Goal: Task Accomplishment & Management: Use online tool/utility

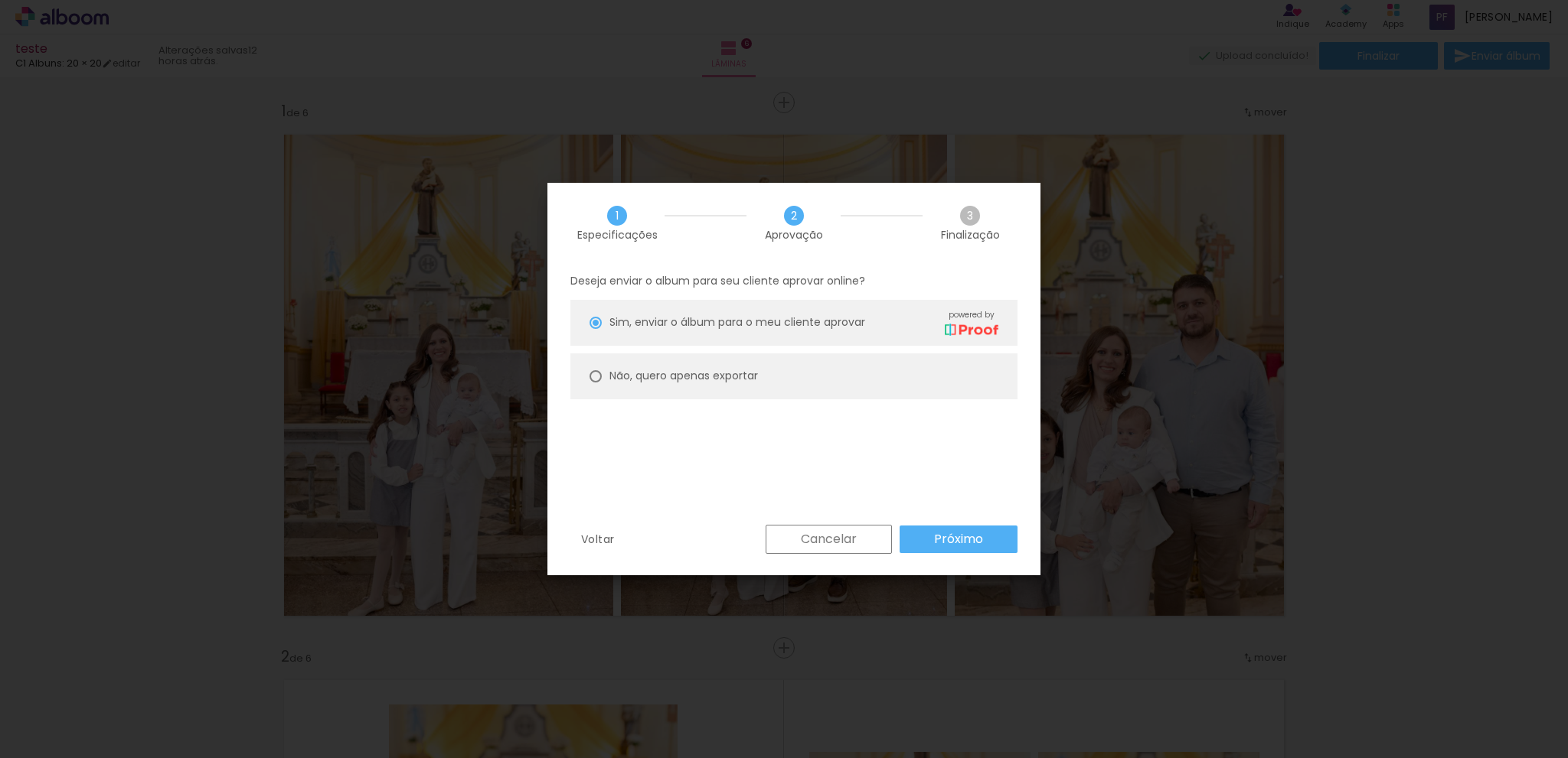
scroll to position [1071, 0]
click at [0, 0] on slot "Próximo" at bounding box center [0, 0] width 0 height 0
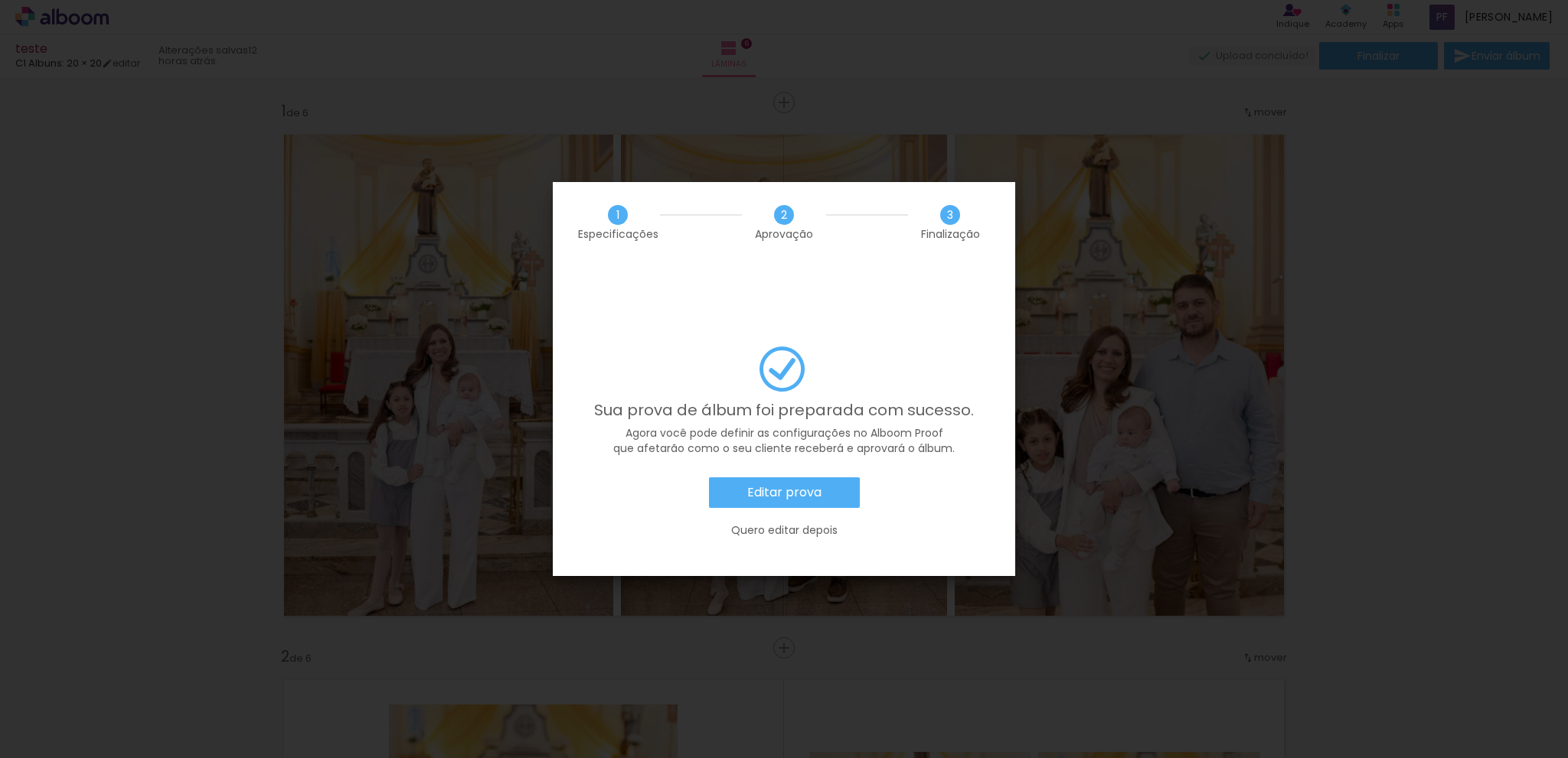
click at [0, 0] on slot "Quero editar depois" at bounding box center [0, 0] width 0 height 0
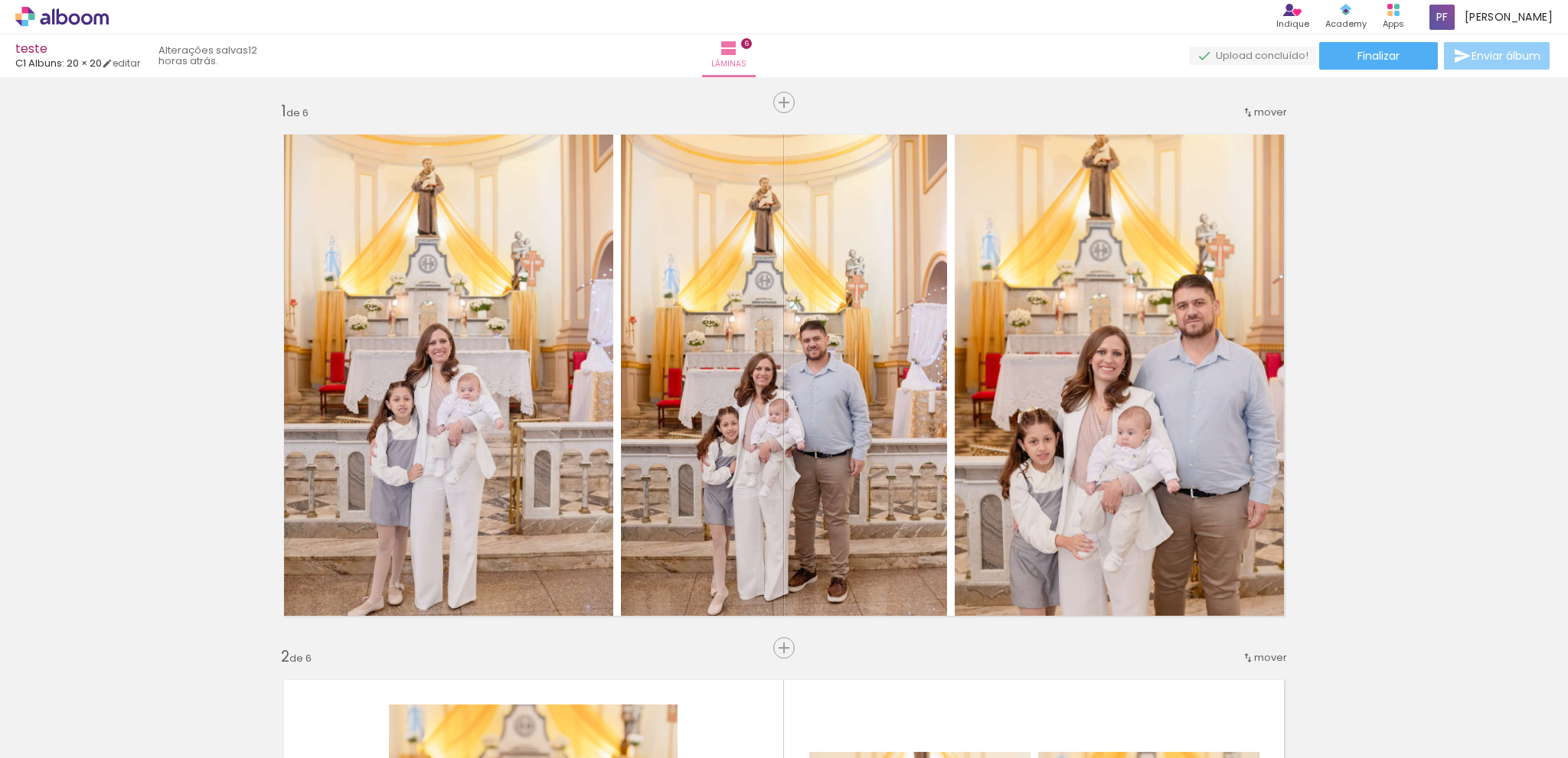
click at [1483, 61] on span "Enviar álbum" at bounding box center [1506, 55] width 69 height 10
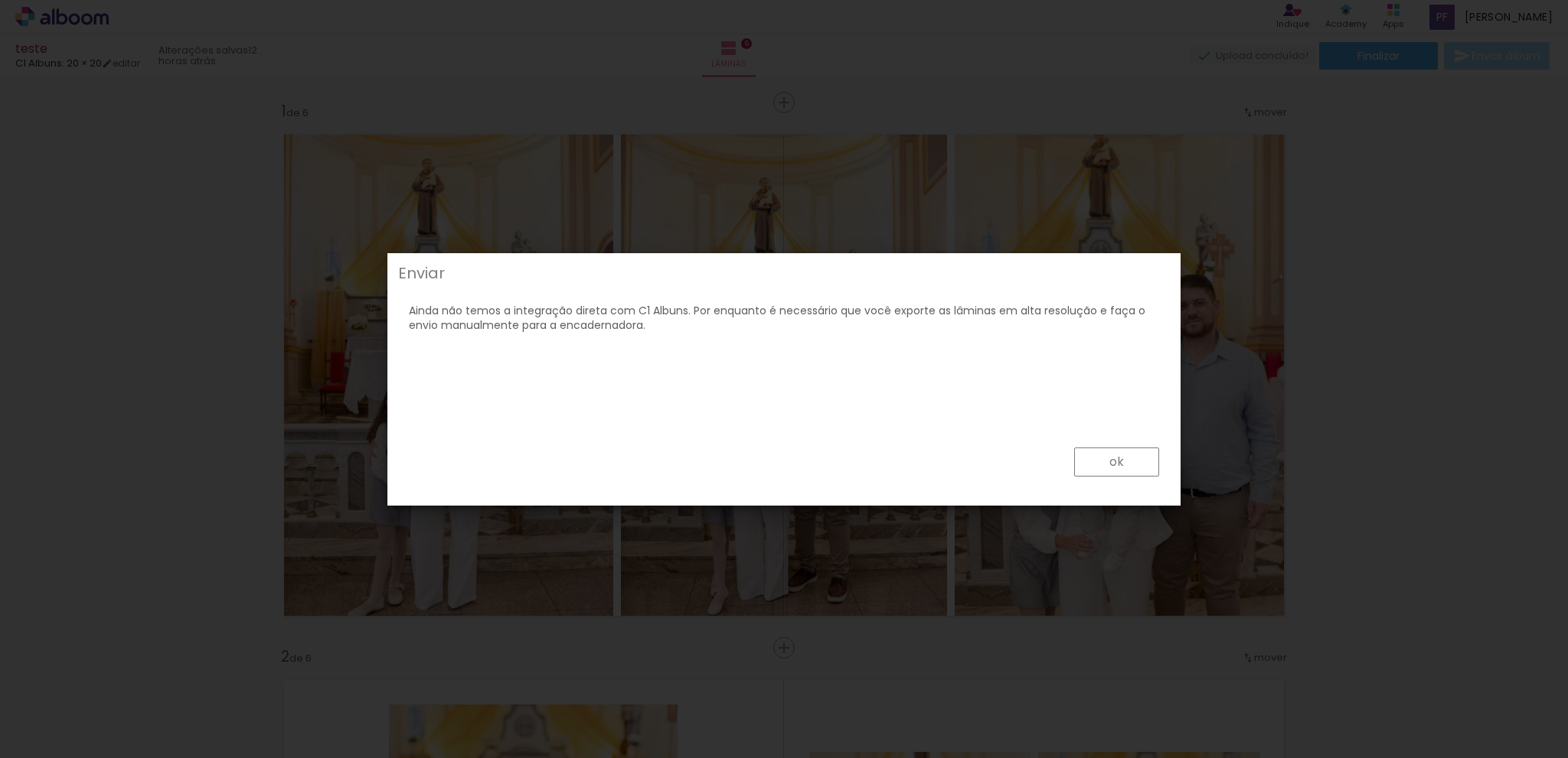
click at [1151, 468] on paper-button "ok" at bounding box center [1117, 462] width 85 height 29
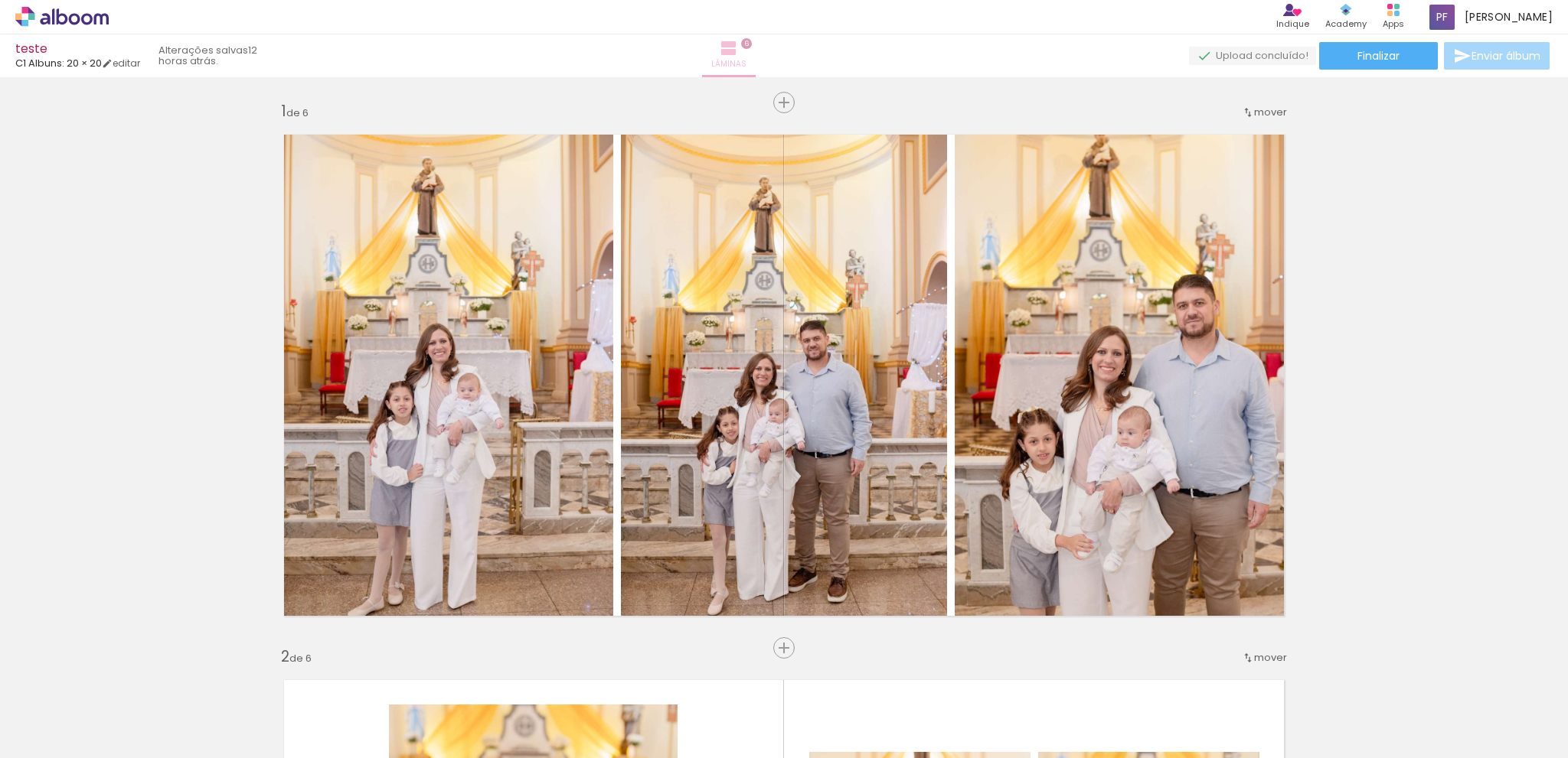
click at [738, 54] on iron-icon at bounding box center [728, 47] width 18 height 18
click at [1371, 65] on paper-button "Finalizar" at bounding box center [1378, 56] width 118 height 27
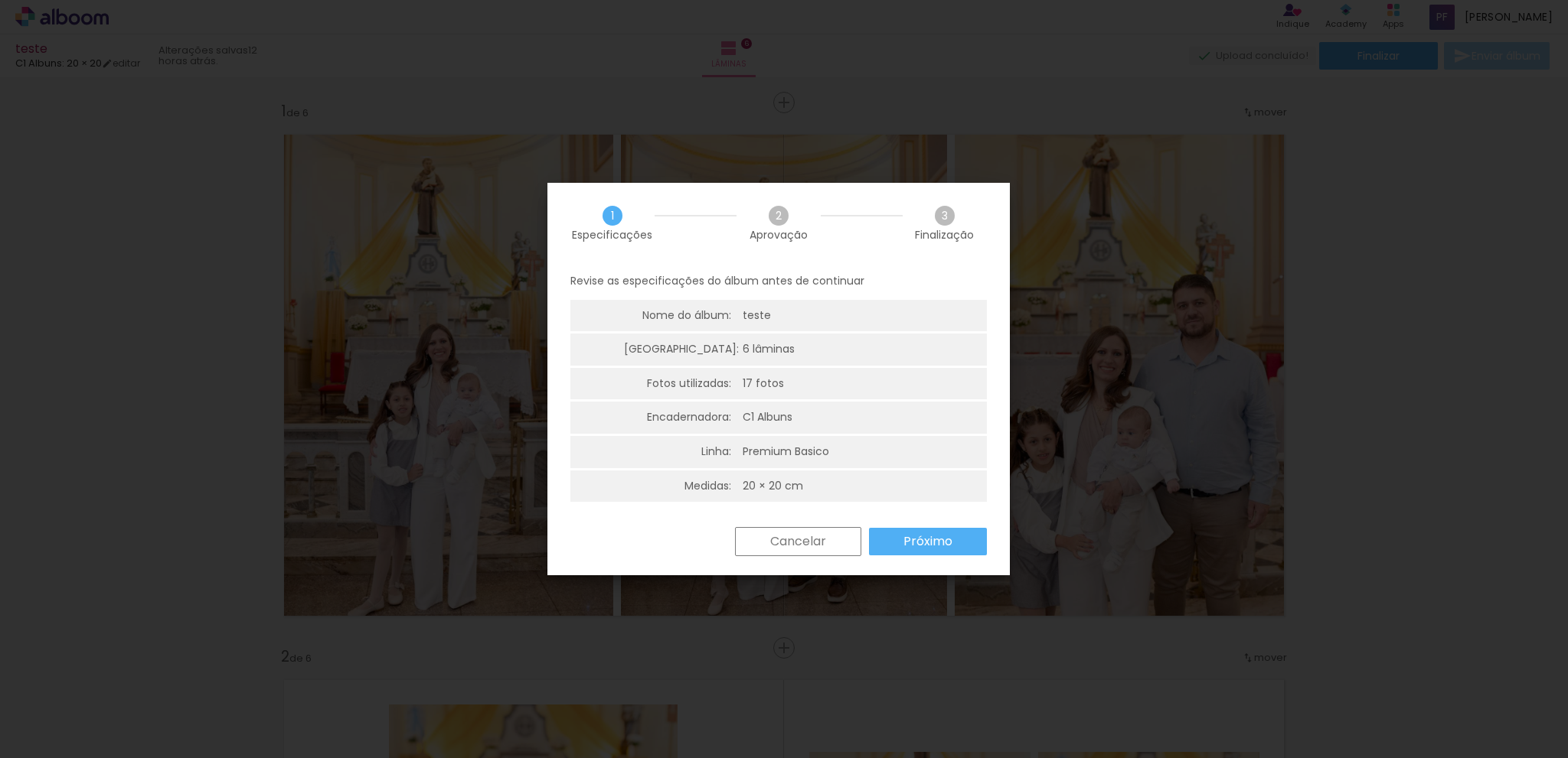
scroll to position [3, 0]
click at [941, 547] on paper-button "Próximo" at bounding box center [928, 538] width 118 height 27
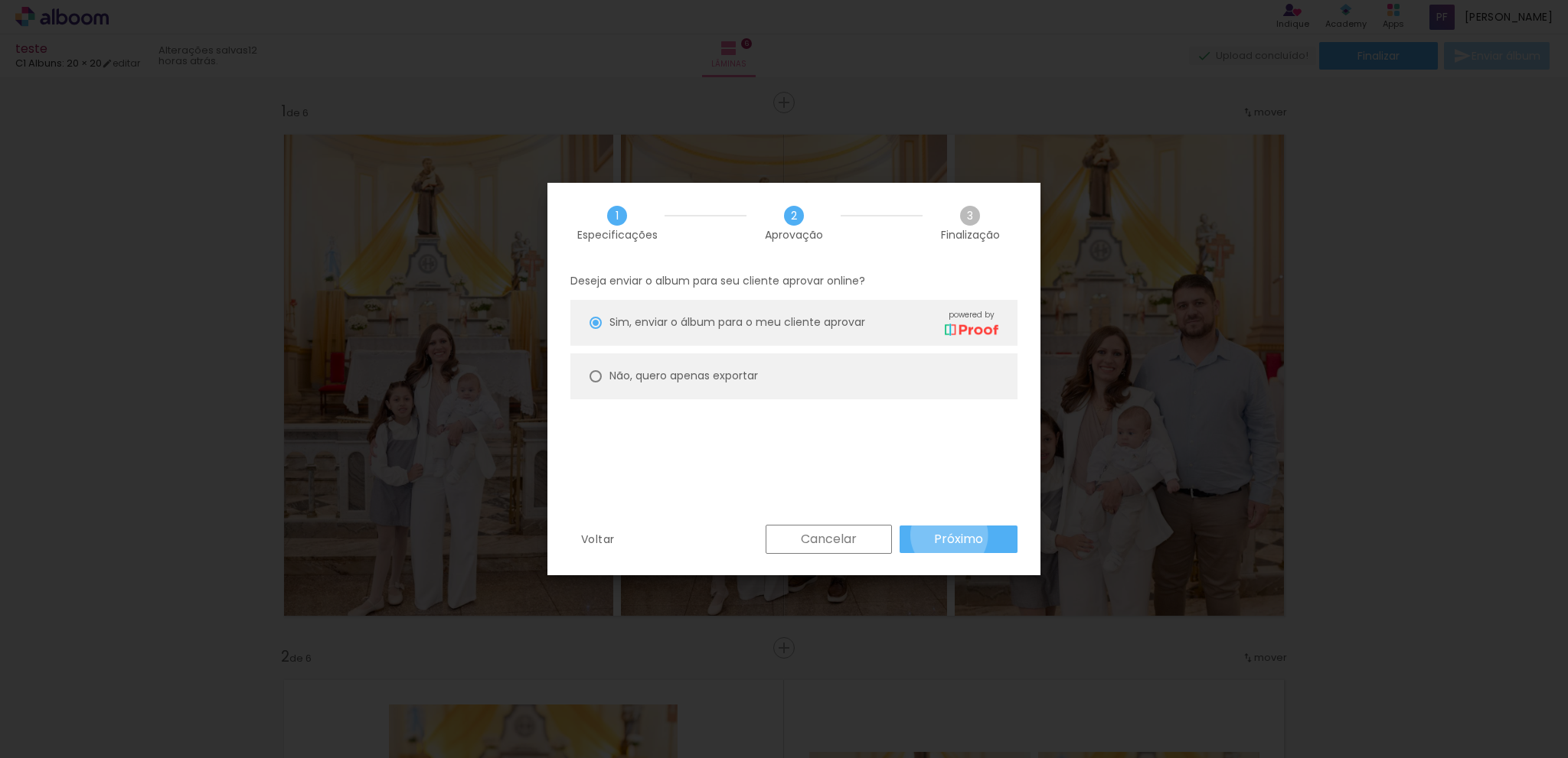
click at [0, 0] on slot "Próximo" at bounding box center [0, 0] width 0 height 0
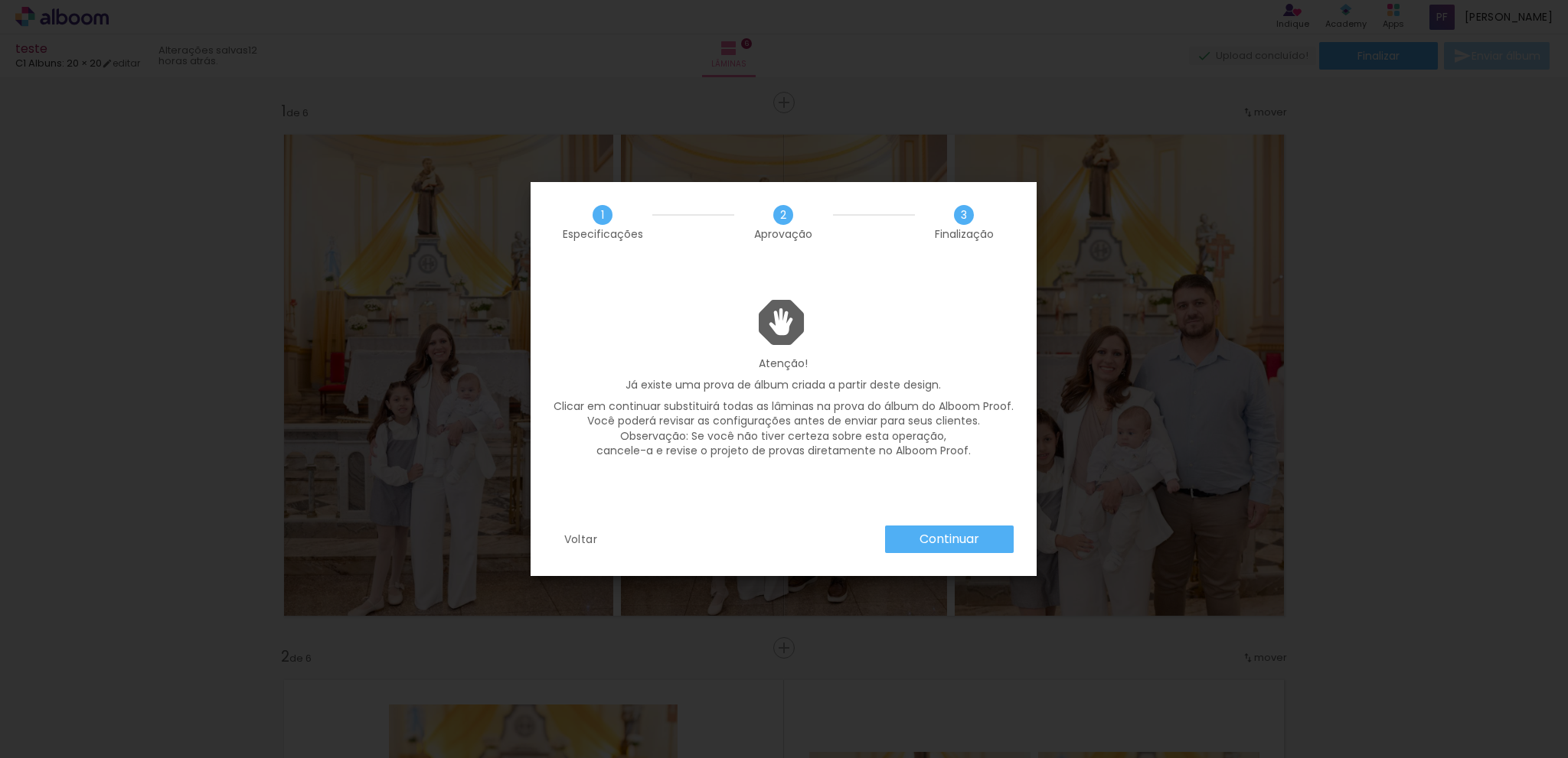
click at [0, 0] on slot "Continuar" at bounding box center [0, 0] width 0 height 0
click at [966, 216] on span "3" at bounding box center [964, 215] width 20 height 20
click at [943, 409] on p "Clicar em continuar substituirá todas as lâminas na prova do álbum do Alboom Pr…" at bounding box center [783, 429] width 460 height 60
click at [932, 454] on p "Clicar em continuar substituirá todas as lâminas na prova do álbum do Alboom Pr…" at bounding box center [783, 429] width 460 height 60
click at [0, 0] on slot "Voltar" at bounding box center [0, 0] width 0 height 0
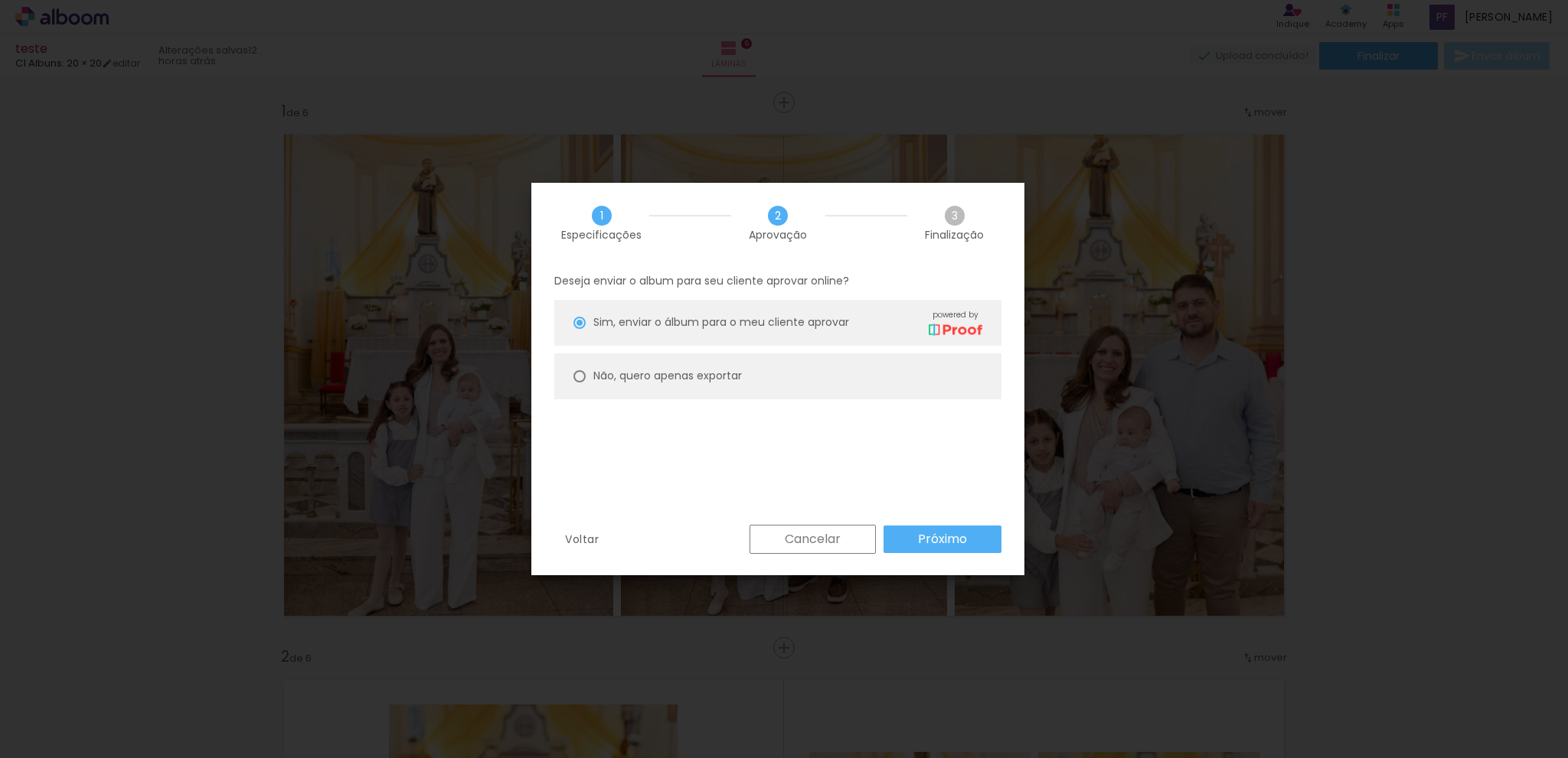
click at [964, 327] on img at bounding box center [955, 329] width 54 height 12
type paper-radio-button "on"
click at [1500, 259] on iron-overlay-backdrop at bounding box center [784, 379] width 1568 height 758
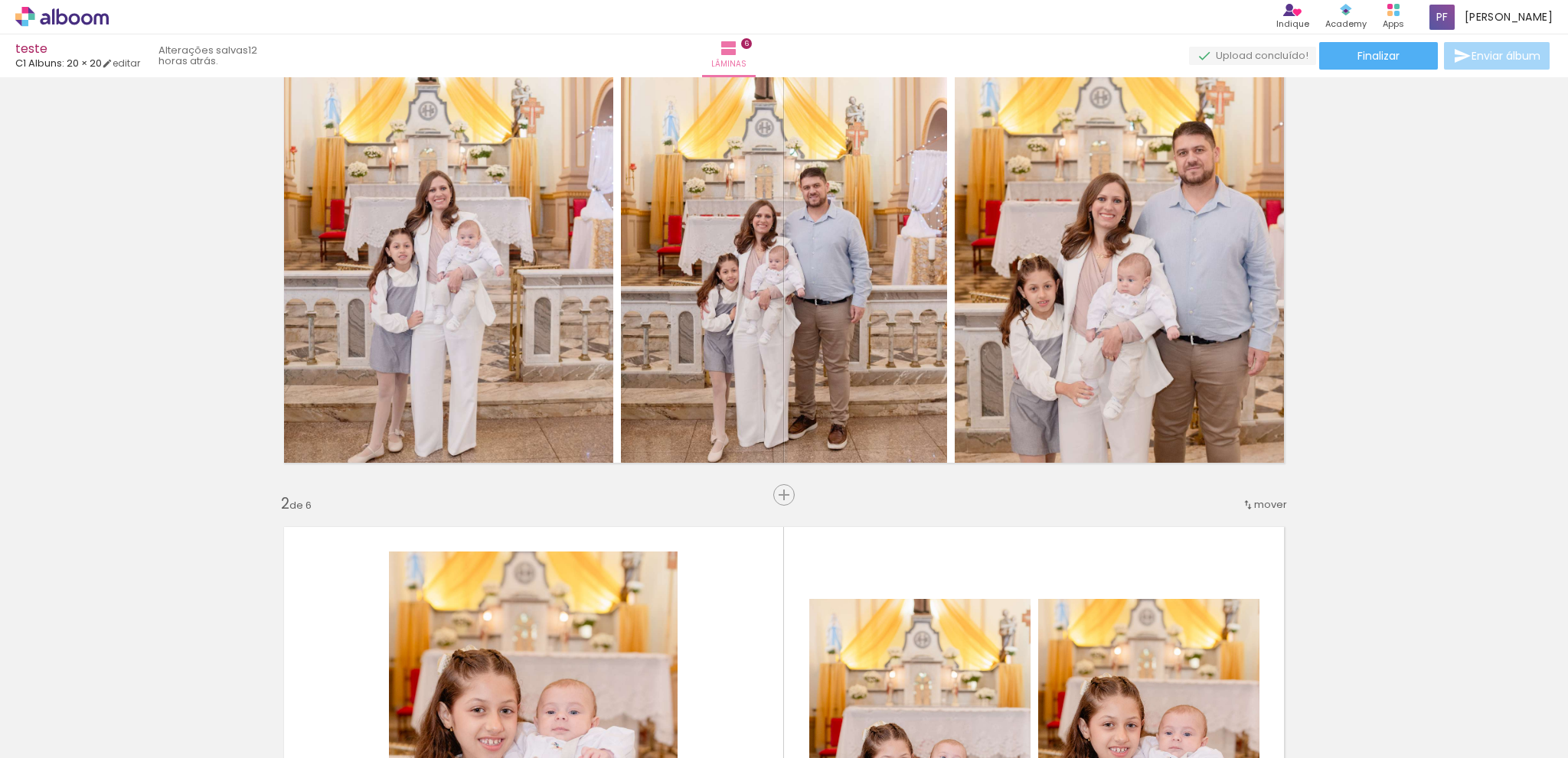
scroll to position [230, 0]
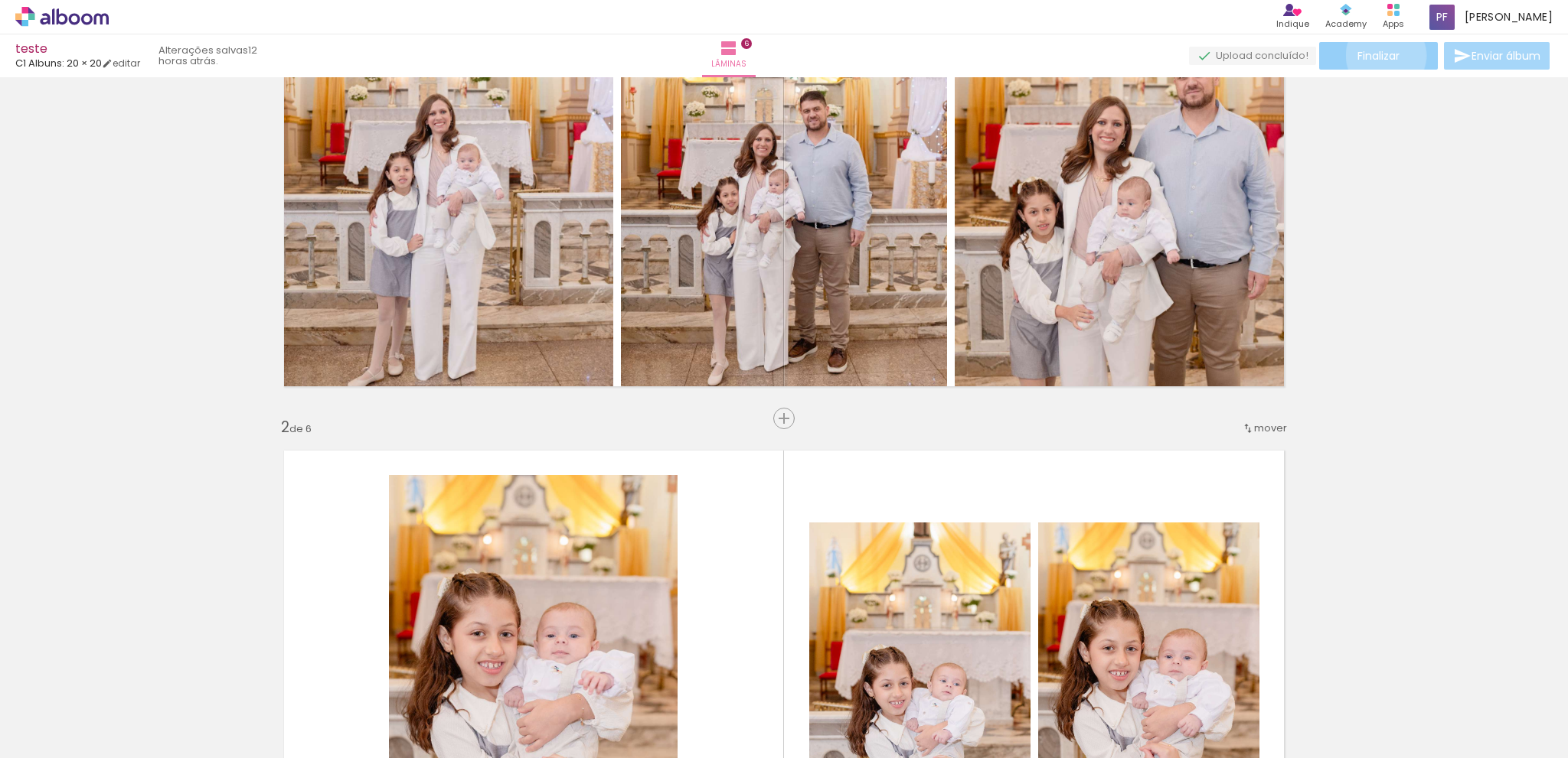
click at [1380, 55] on span "Finalizar" at bounding box center [1378, 55] width 43 height 10
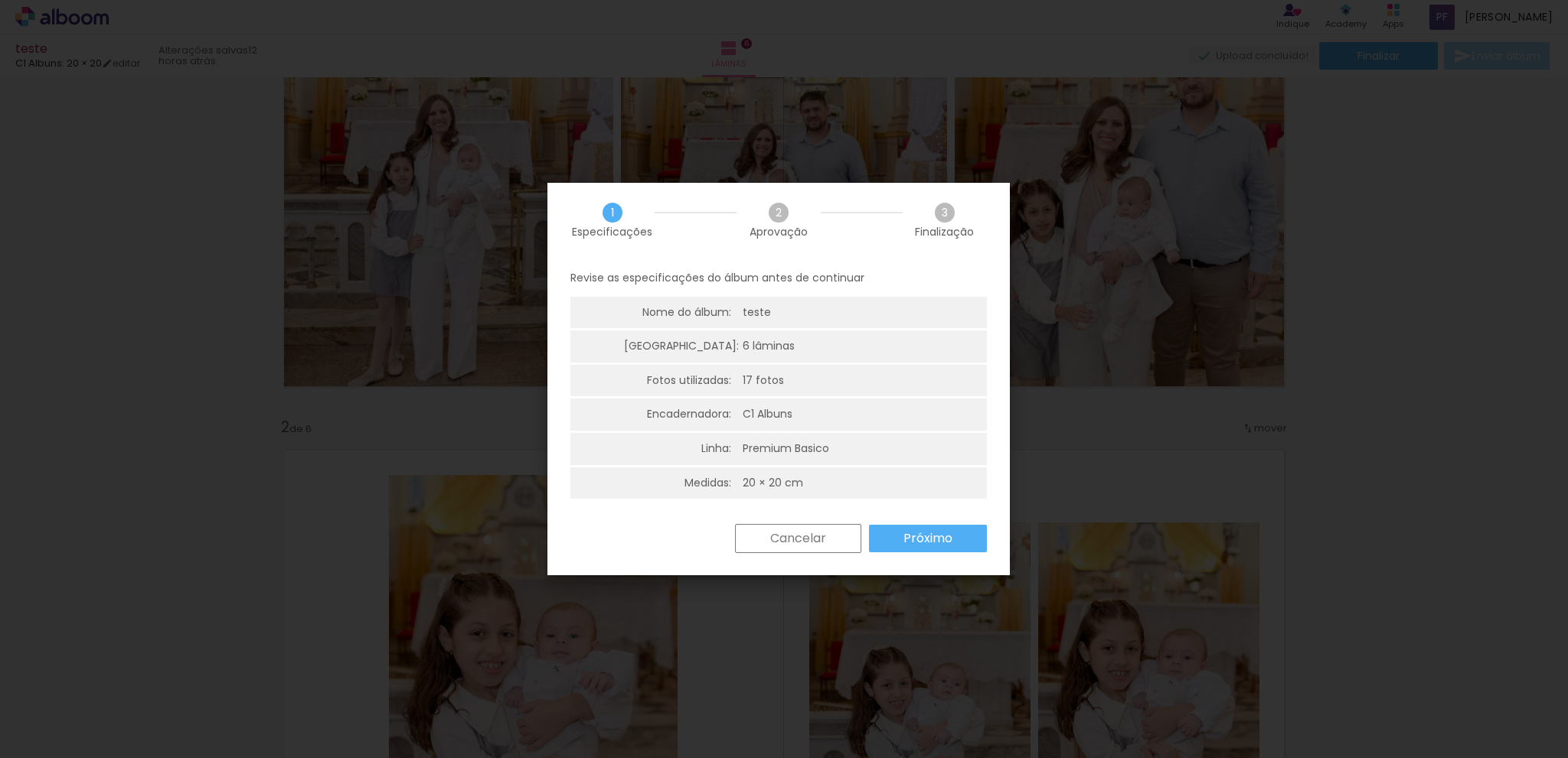
click at [783, 227] on span "Aprovação" at bounding box center [778, 232] width 59 height 10
click at [0, 0] on slot "Próximo" at bounding box center [0, 0] width 0 height 0
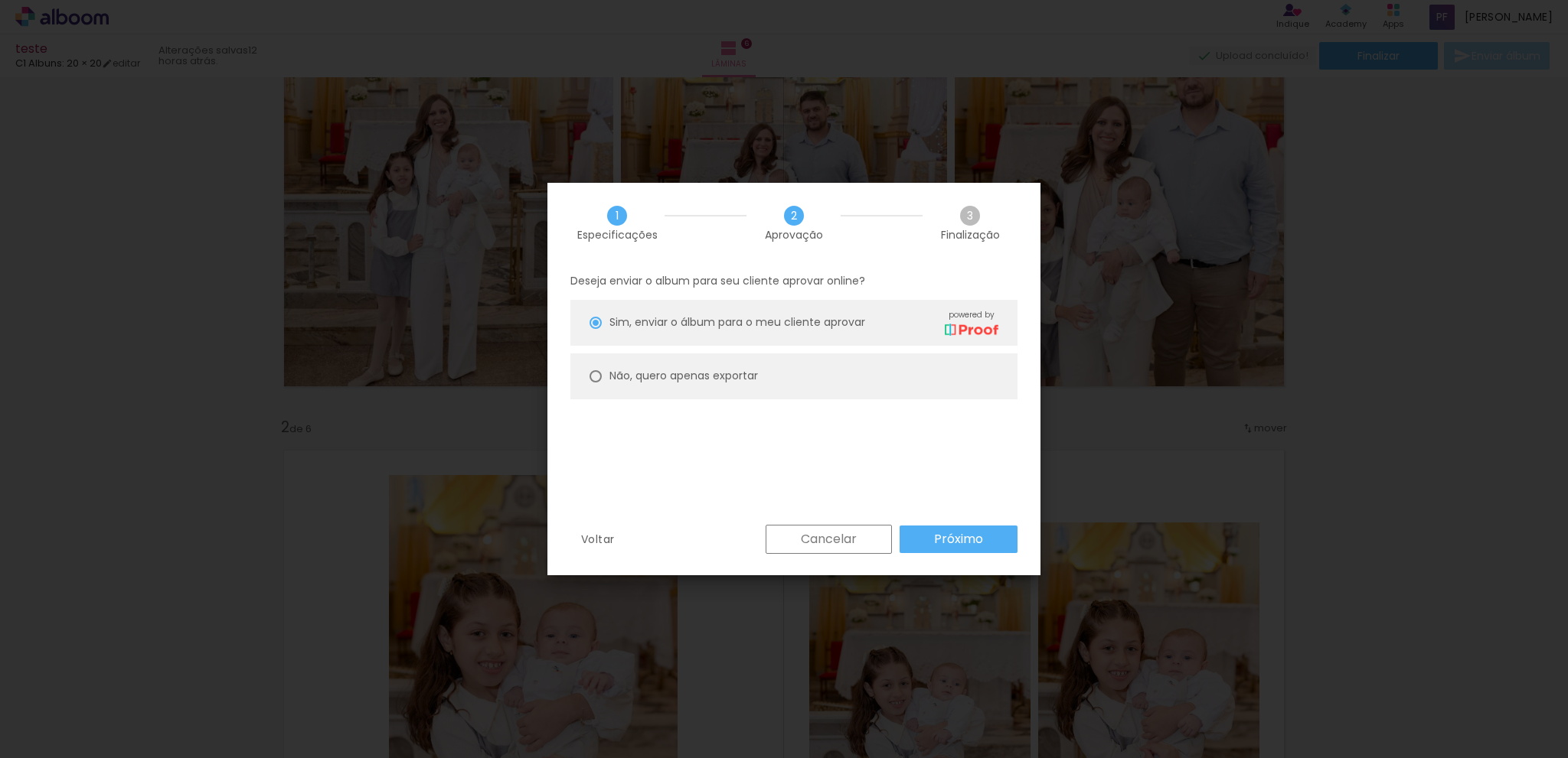
click at [0, 0] on slot "Próximo" at bounding box center [0, 0] width 0 height 0
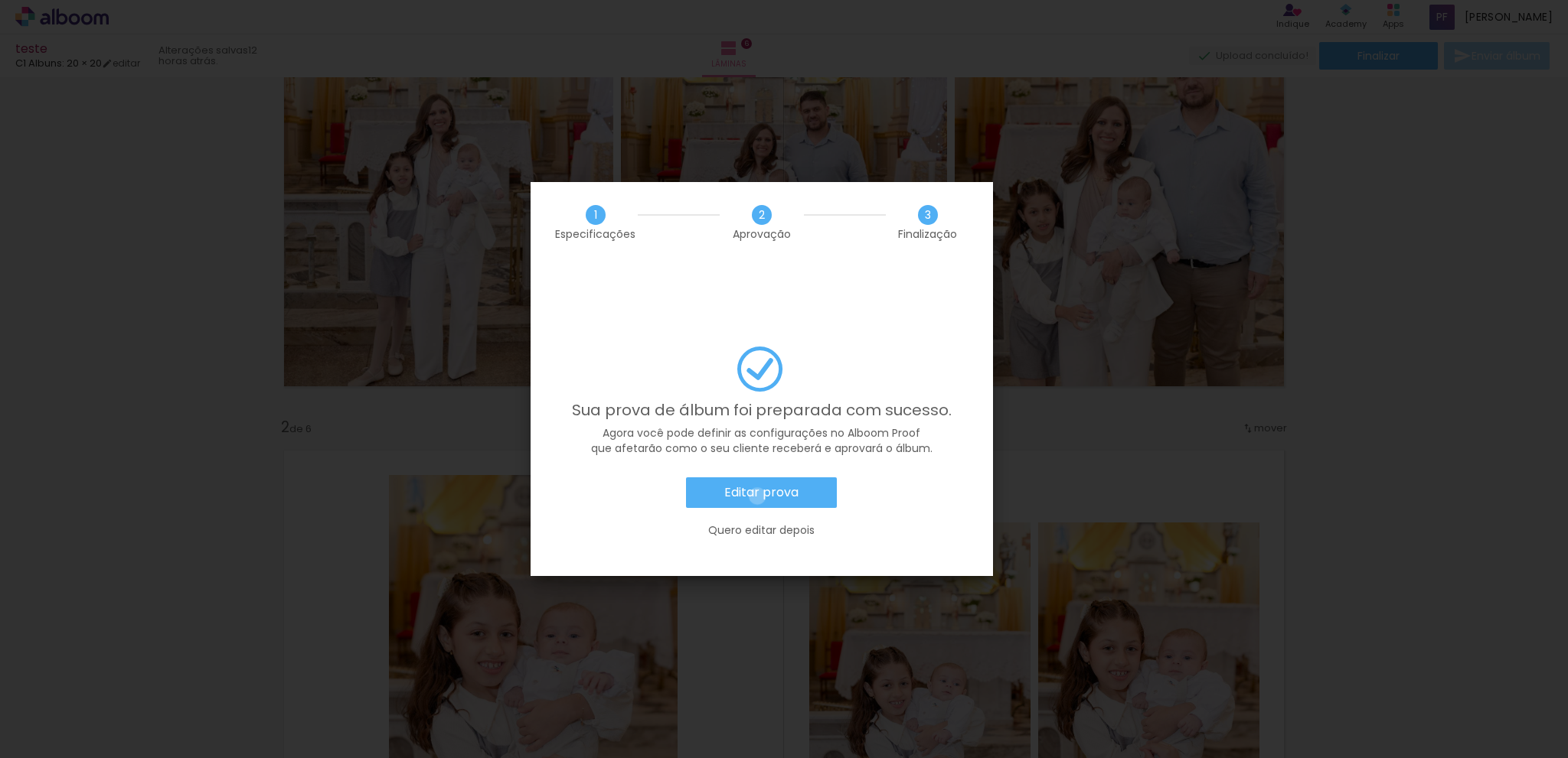
click at [0, 0] on slot "Editar prova" at bounding box center [0, 0] width 0 height 0
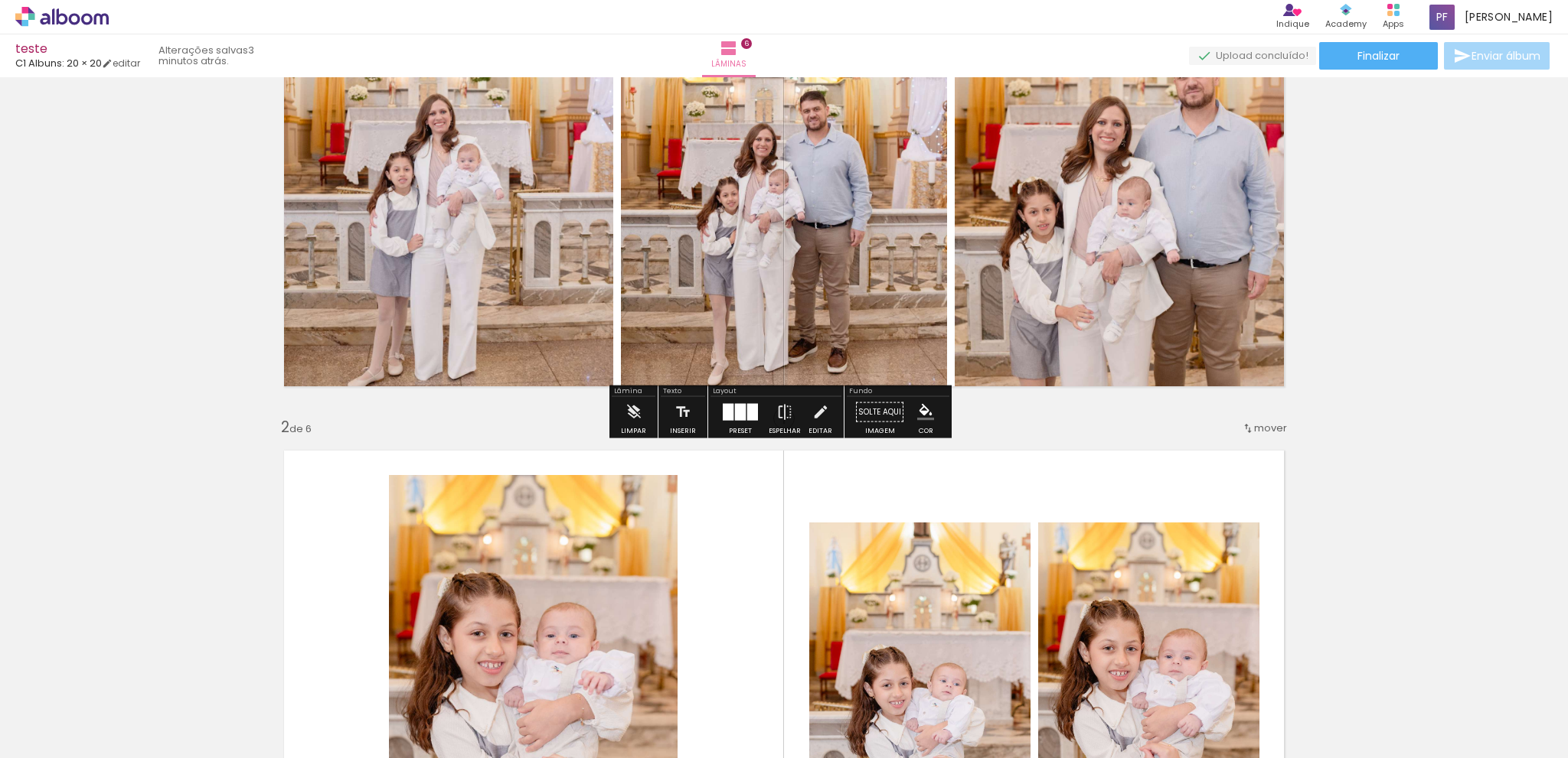
scroll to position [0, 0]
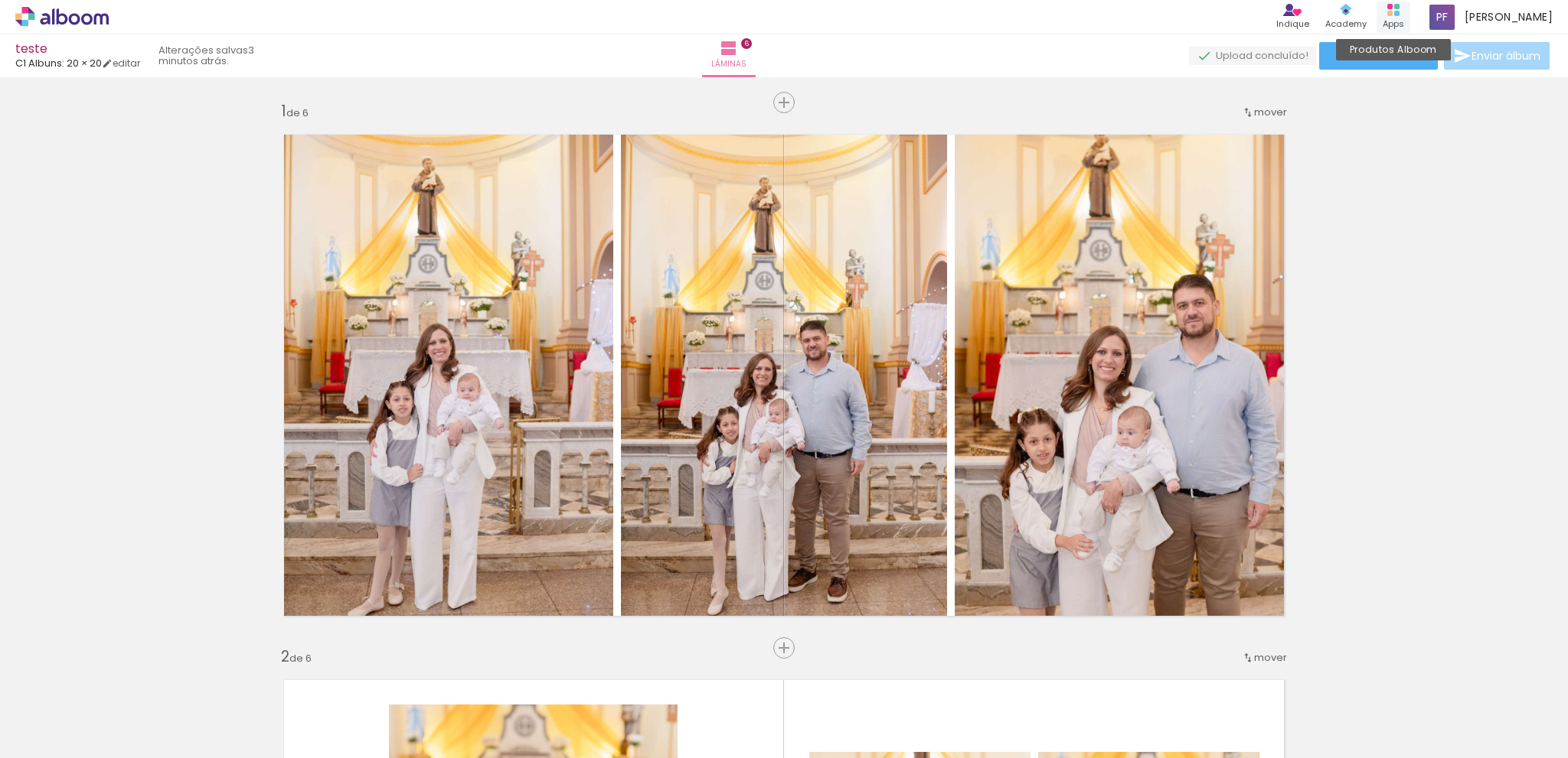
click at [1403, 18] on div "Apps" at bounding box center [1393, 25] width 22 height 13
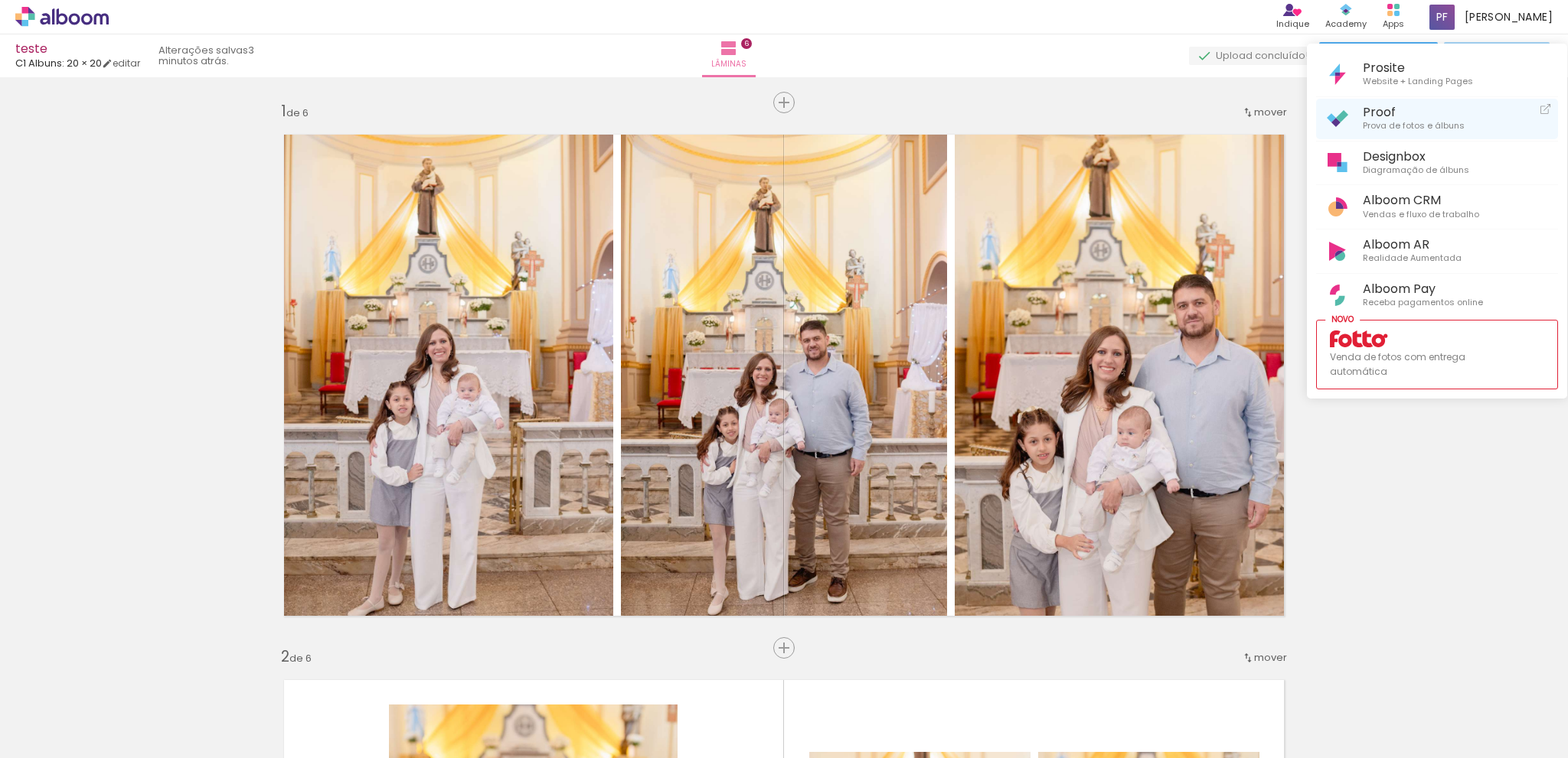
click at [1403, 125] on span "Prova de fotos e álbuns" at bounding box center [1414, 126] width 102 height 14
